Goal: Task Accomplishment & Management: Use online tool/utility

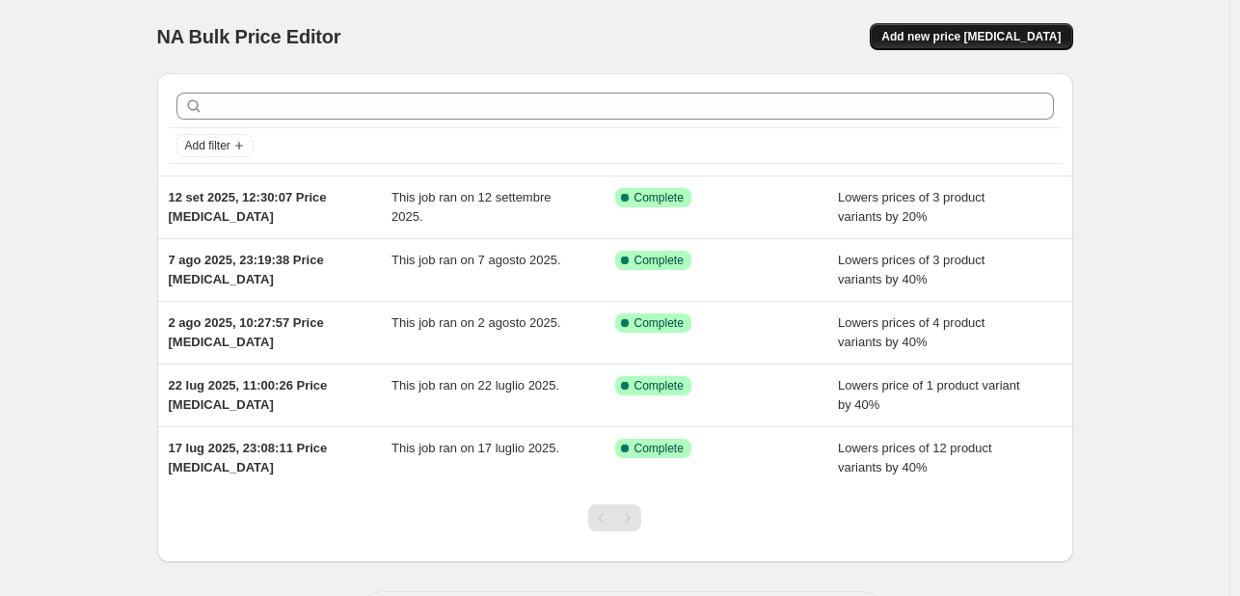
click at [976, 44] on button "Add new price [MEDICAL_DATA]" at bounding box center [971, 36] width 202 height 27
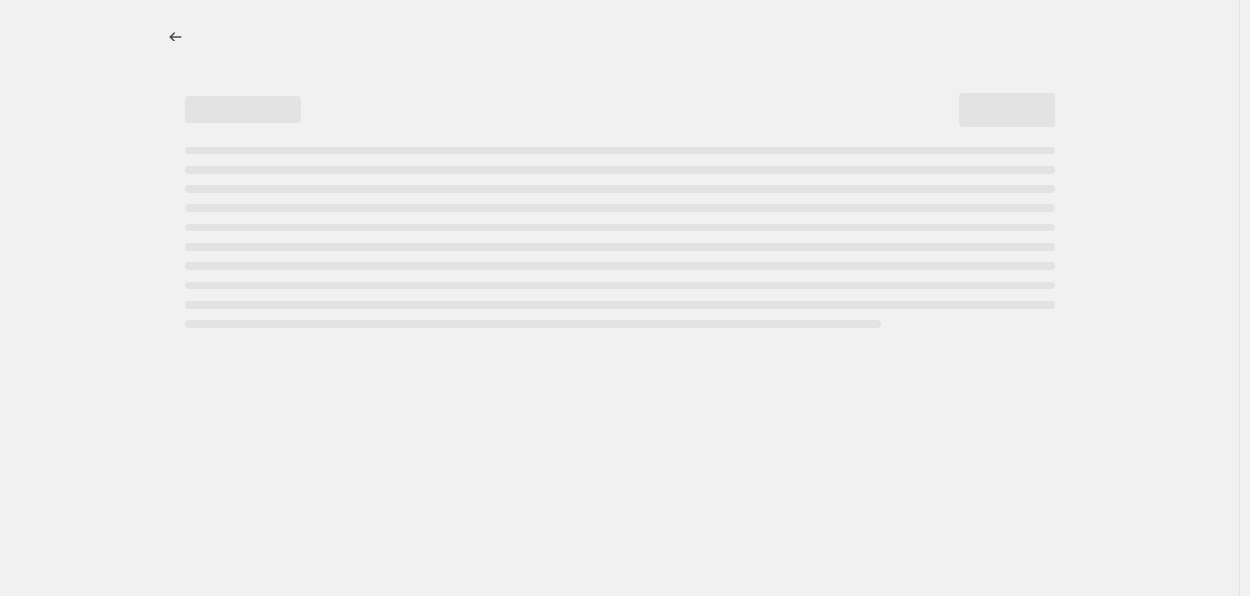
select select "percentage"
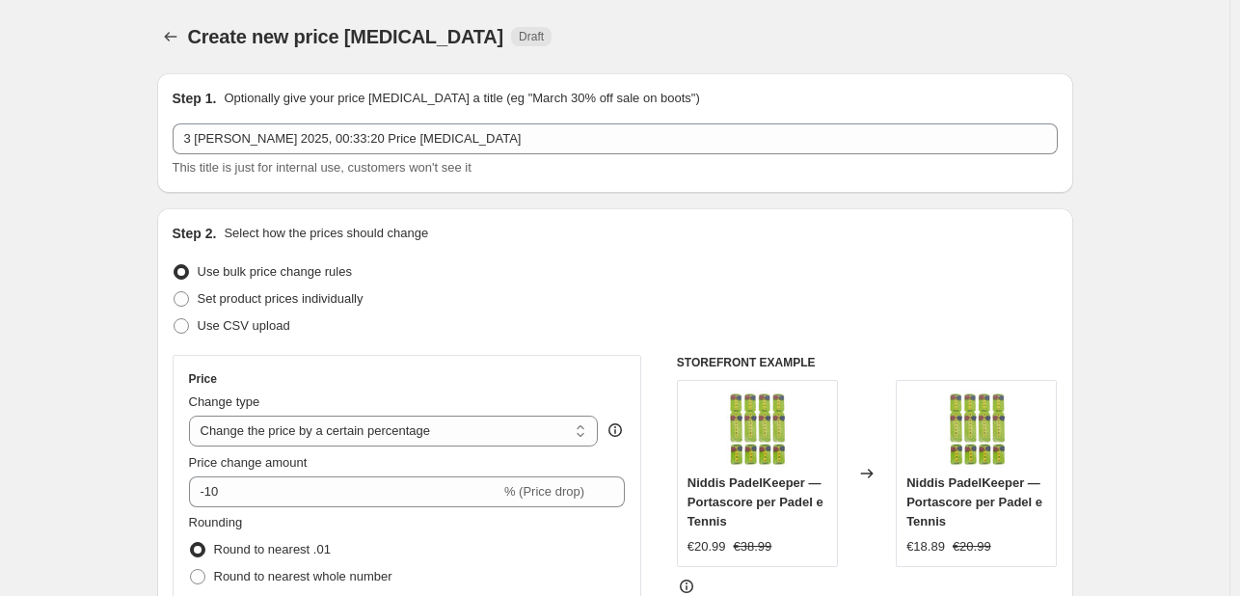
scroll to position [139, 0]
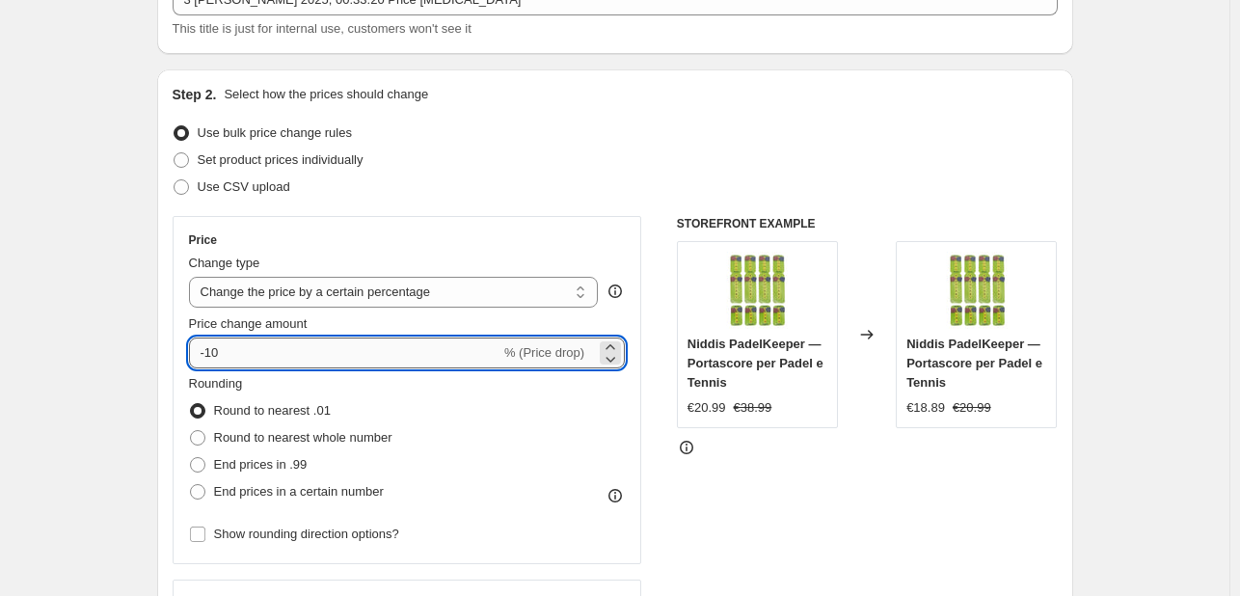
click at [390, 340] on input "-10" at bounding box center [344, 352] width 311 height 31
type input "-100"
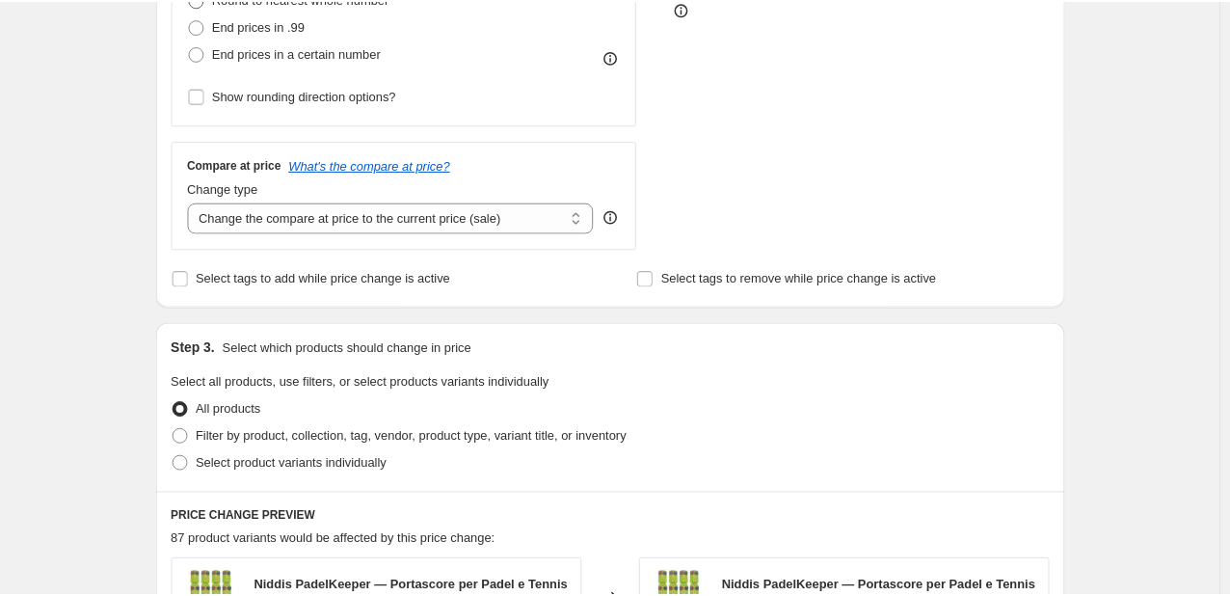
scroll to position [567, 0]
